Goal: Task Accomplishment & Management: Use online tool/utility

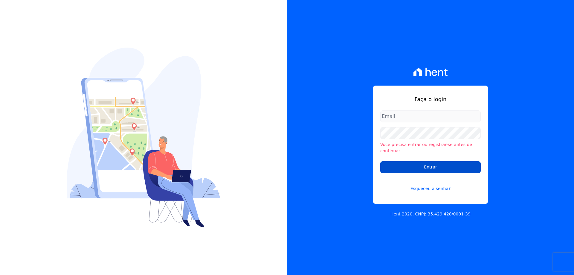
type input "[EMAIL_ADDRESS][DOMAIN_NAME]"
click at [423, 168] on input "Entrar" at bounding box center [430, 167] width 100 height 12
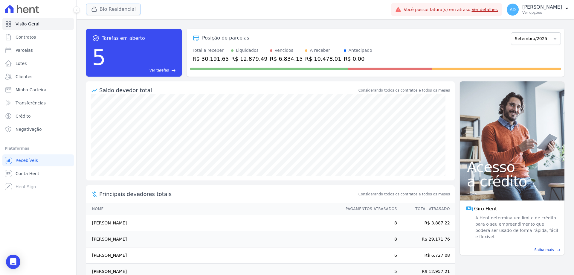
click at [103, 10] on button "Bio Residencial" at bounding box center [113, 9] width 55 height 11
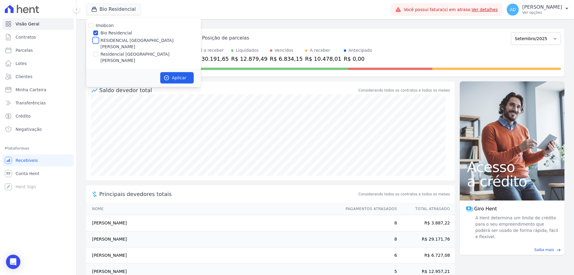
click at [96, 40] on input "RESIDENCIAL [GEOGRAPHIC_DATA][PERSON_NAME]" at bounding box center [95, 40] width 5 height 5
checkbox input "true"
click at [94, 32] on input "Bio Residencial" at bounding box center [95, 32] width 5 height 5
checkbox input "false"
drag, startPoint x: 171, startPoint y: 69, endPoint x: 149, endPoint y: 78, distance: 23.4
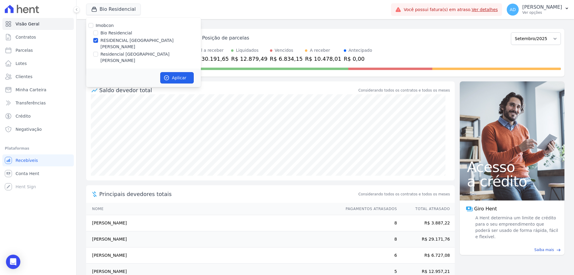
click at [171, 72] on button "Aplicar" at bounding box center [176, 77] width 33 height 11
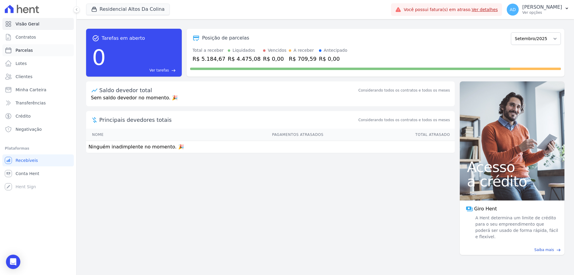
click at [33, 52] on link "Parcelas" at bounding box center [37, 50] width 71 height 12
select select
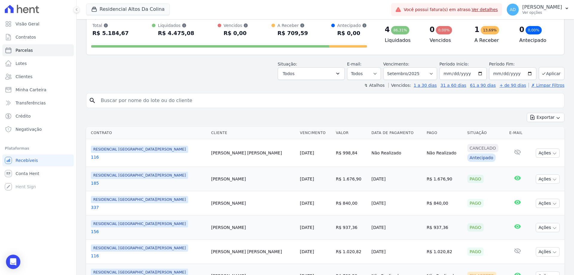
scroll to position [60, 0]
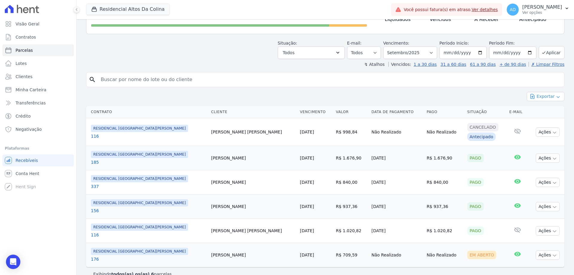
click at [539, 98] on button "Exportar" at bounding box center [545, 96] width 38 height 9
click at [534, 111] on span "Exportar PDF" at bounding box center [544, 111] width 31 height 6
